Goal: Check status: Check status

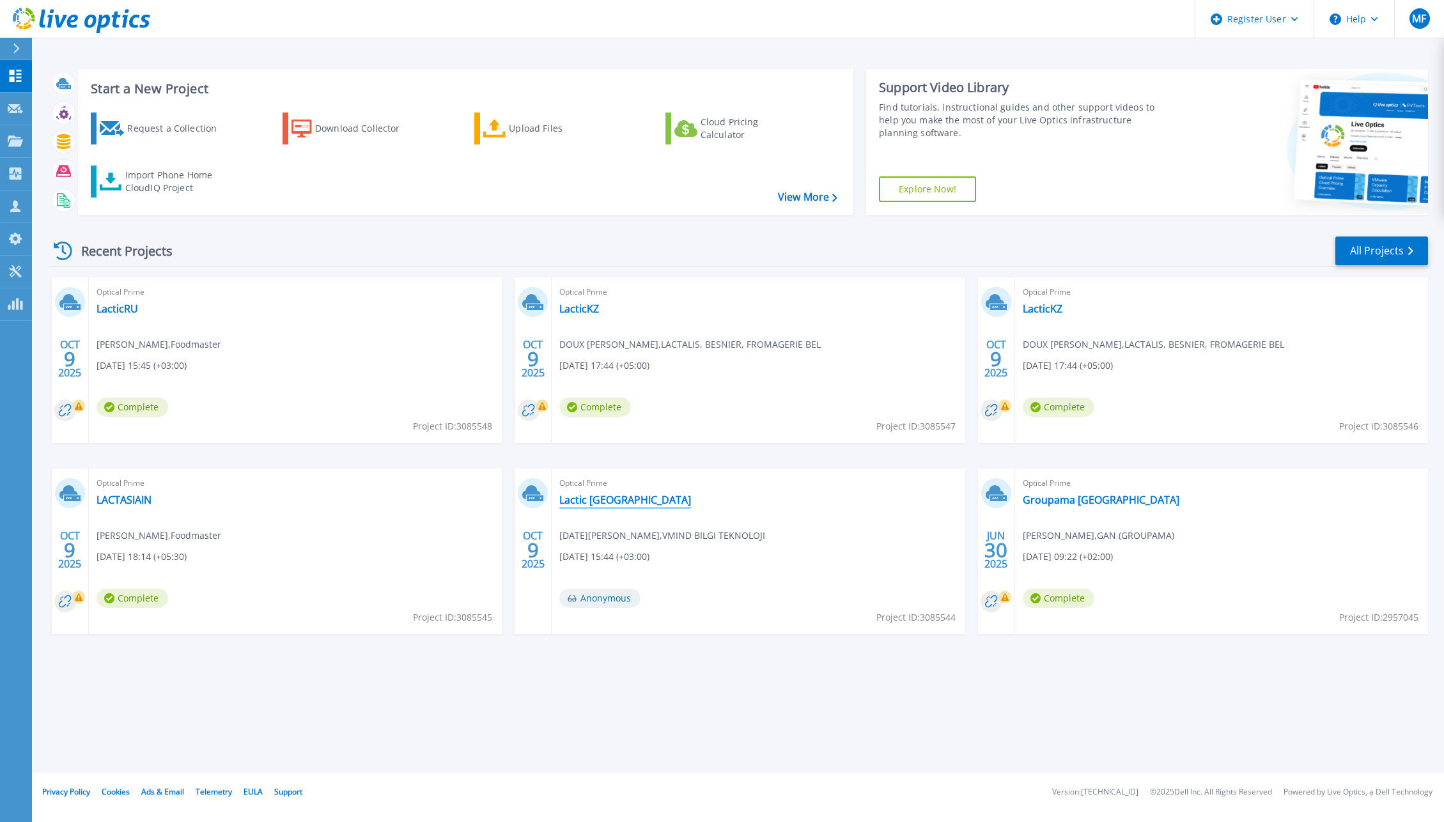
click at [592, 502] on link "Lactic [GEOGRAPHIC_DATA]" at bounding box center [625, 499] width 132 height 13
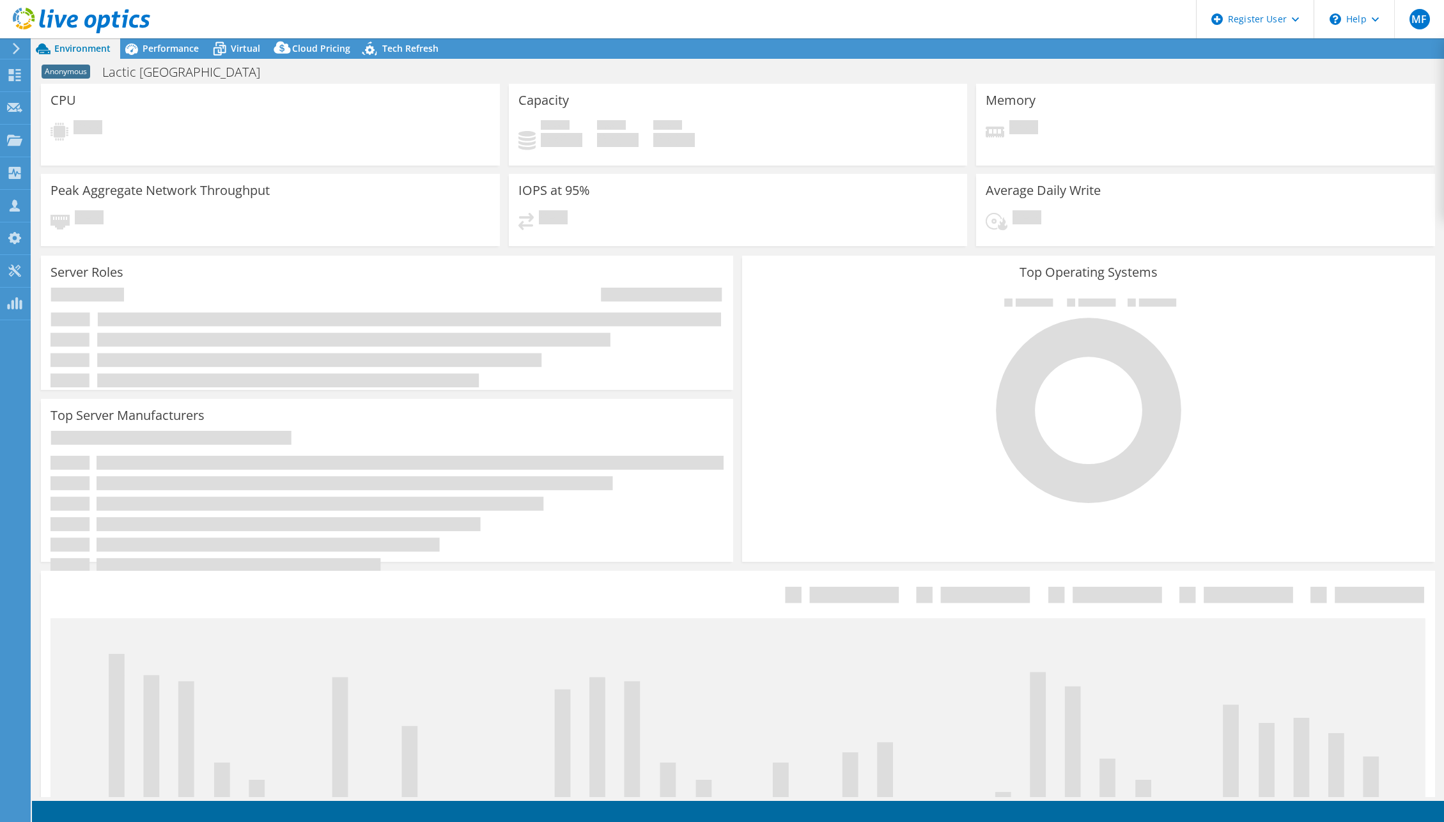
select select "USD"
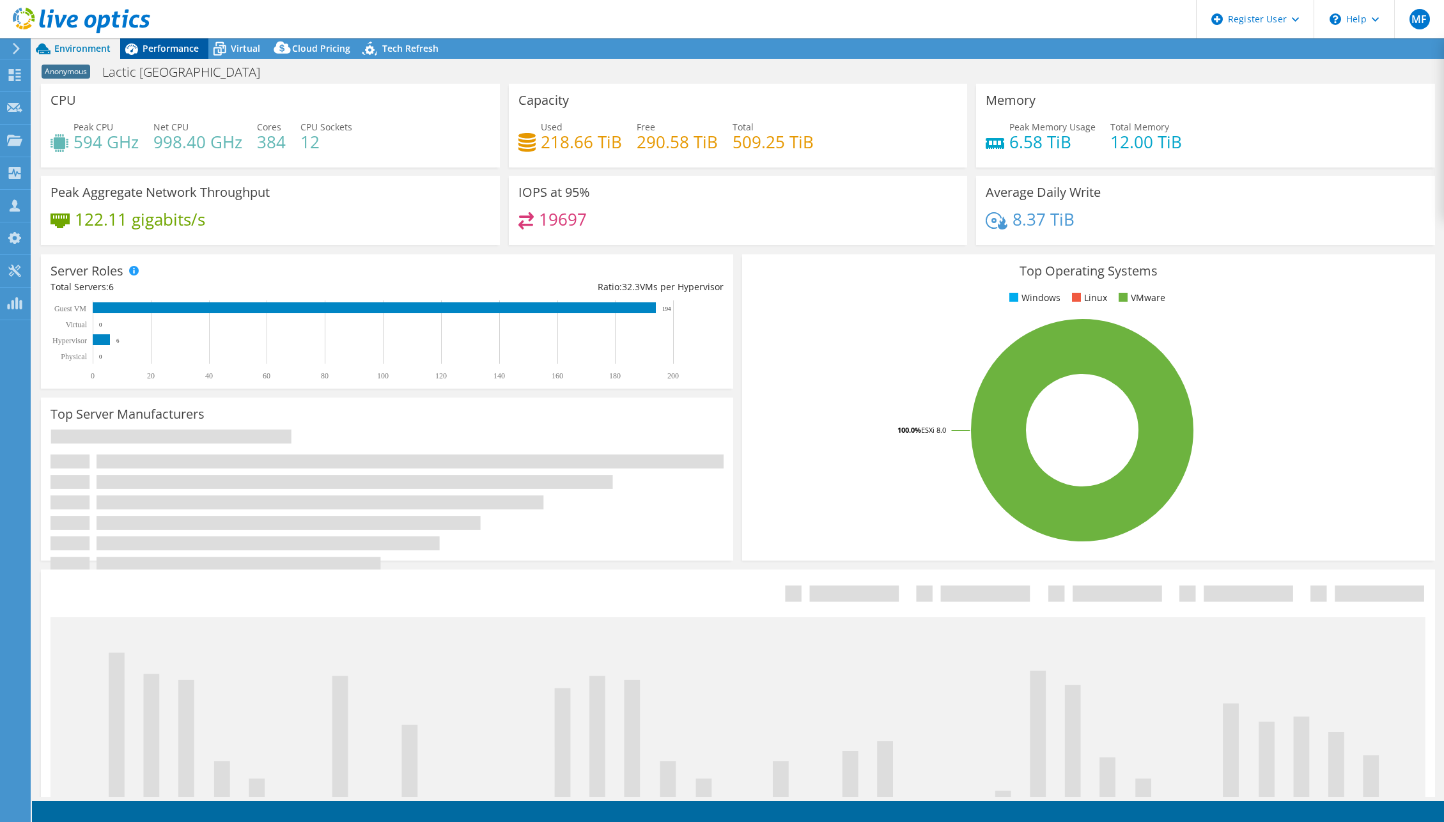
click at [171, 53] on span "Performance" at bounding box center [171, 48] width 56 height 12
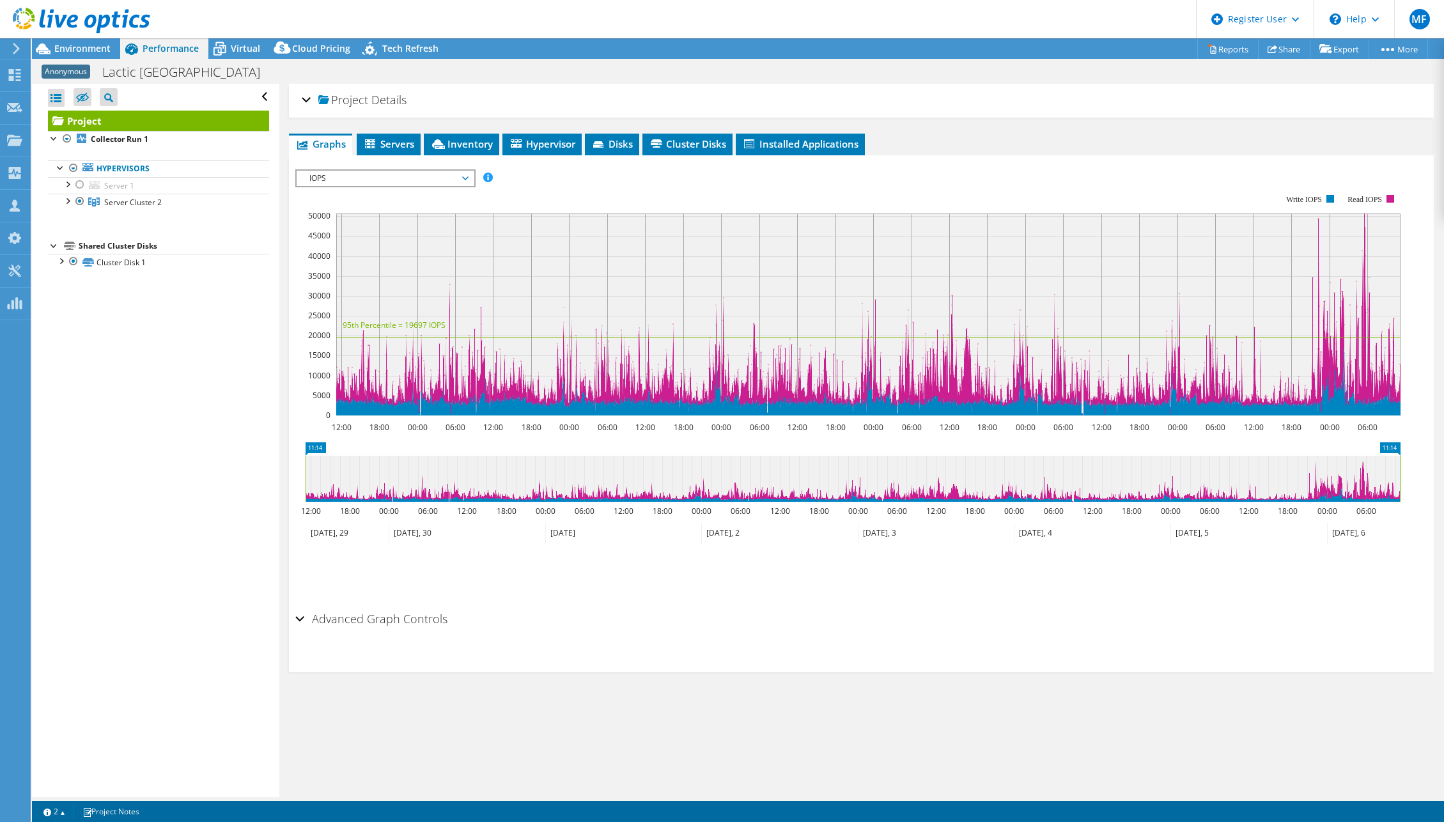
click at [112, 23] on icon at bounding box center [81, 21] width 137 height 26
